Goal: Entertainment & Leisure: Consume media (video, audio)

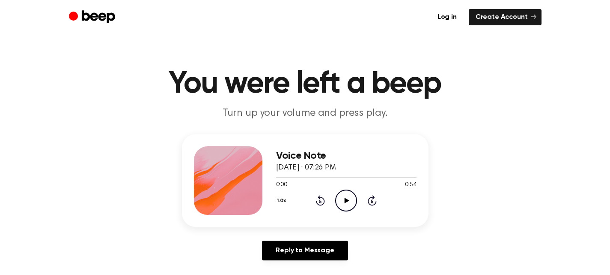
click at [348, 200] on icon at bounding box center [347, 200] width 5 height 6
click at [345, 197] on icon "Play Audio" at bounding box center [346, 200] width 22 height 22
click at [348, 206] on icon "Play Audio" at bounding box center [346, 200] width 22 height 22
